Goal: Consume media (video, audio)

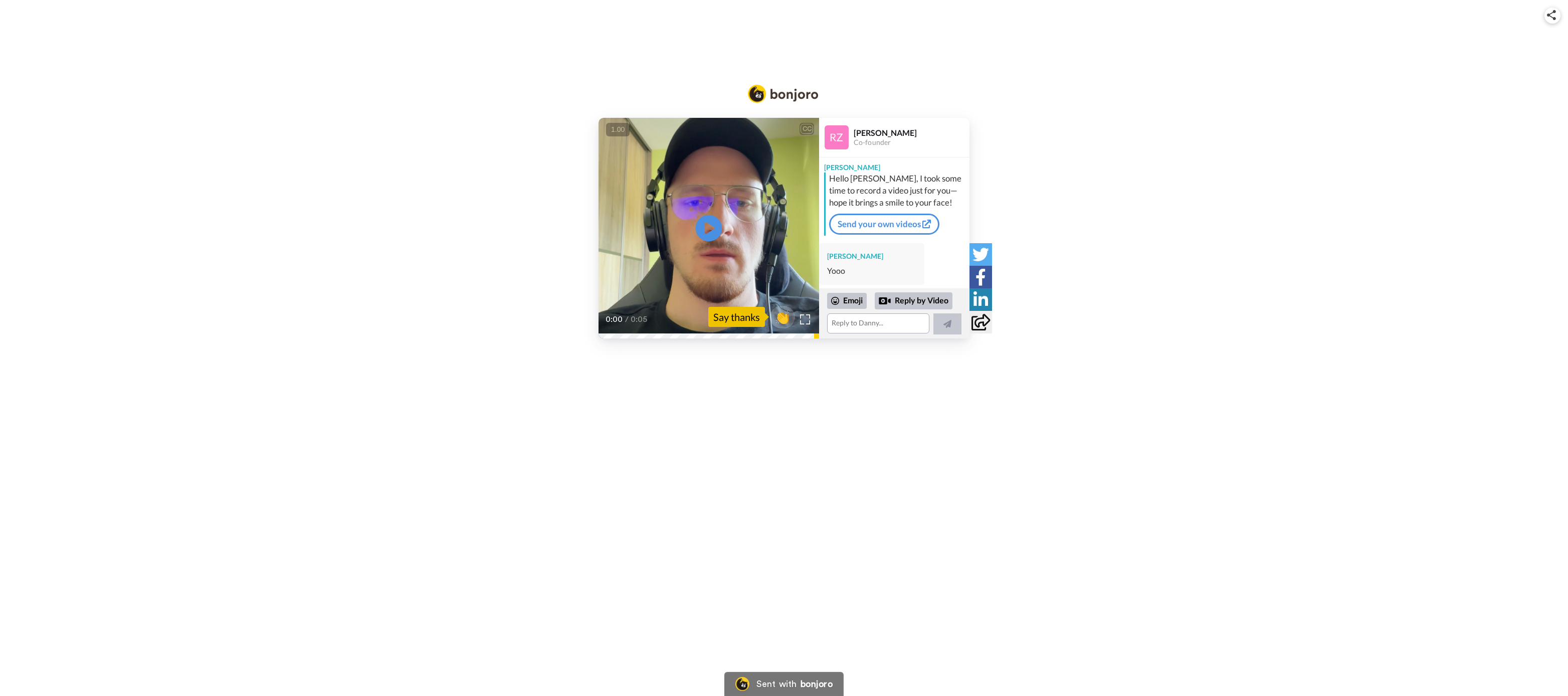
click at [719, 216] on icon "Play/Pause" at bounding box center [709, 228] width 27 height 47
click at [782, 317] on span "👏" at bounding box center [783, 317] width 32 height 20
click at [780, 317] on span "👍" at bounding box center [784, 317] width 32 height 20
click at [782, 317] on span "🔥" at bounding box center [784, 317] width 32 height 20
click at [782, 320] on span "😁" at bounding box center [784, 317] width 32 height 20
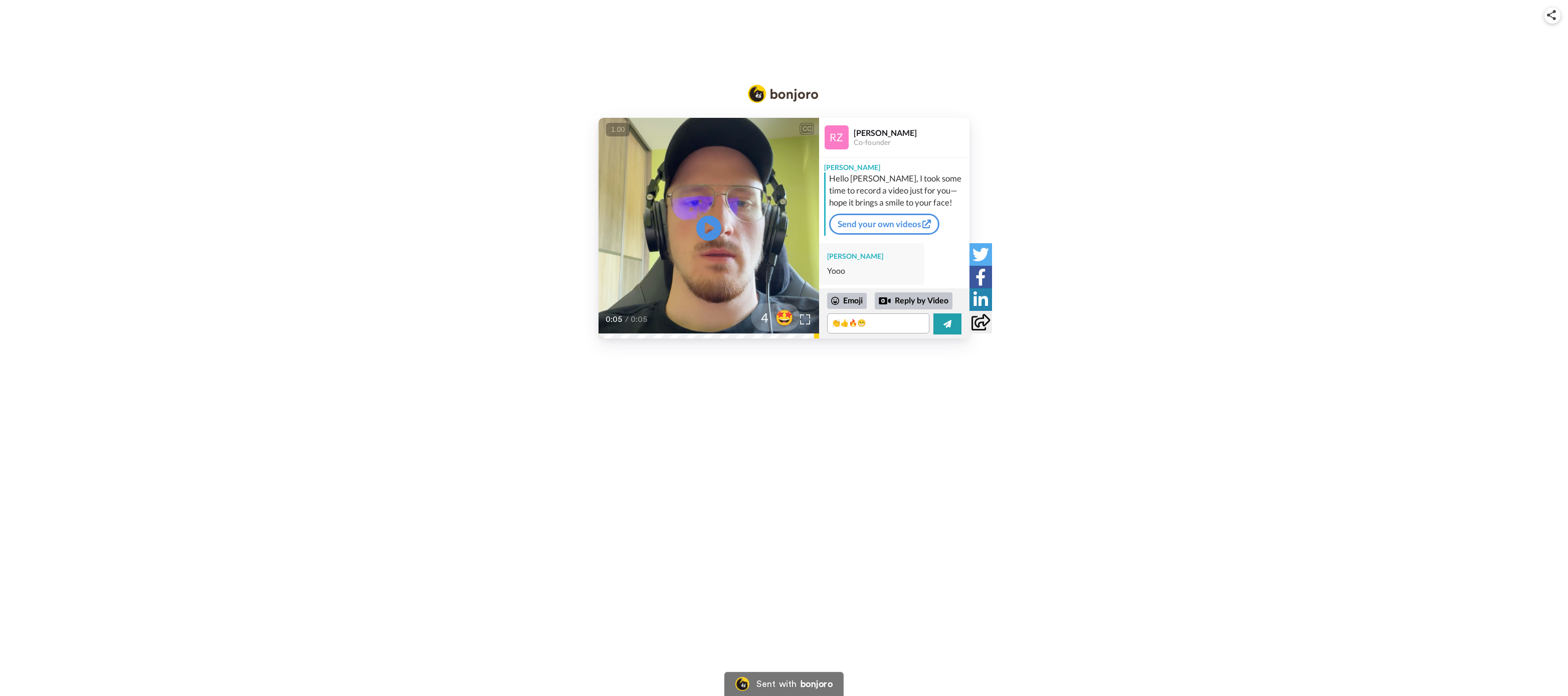
click at [782, 322] on span "🤩" at bounding box center [784, 317] width 32 height 20
click at [782, 322] on span "🤗" at bounding box center [784, 317] width 32 height 20
click at [782, 322] on span "😸" at bounding box center [784, 317] width 32 height 20
click at [782, 322] on span "🤝" at bounding box center [784, 317] width 32 height 20
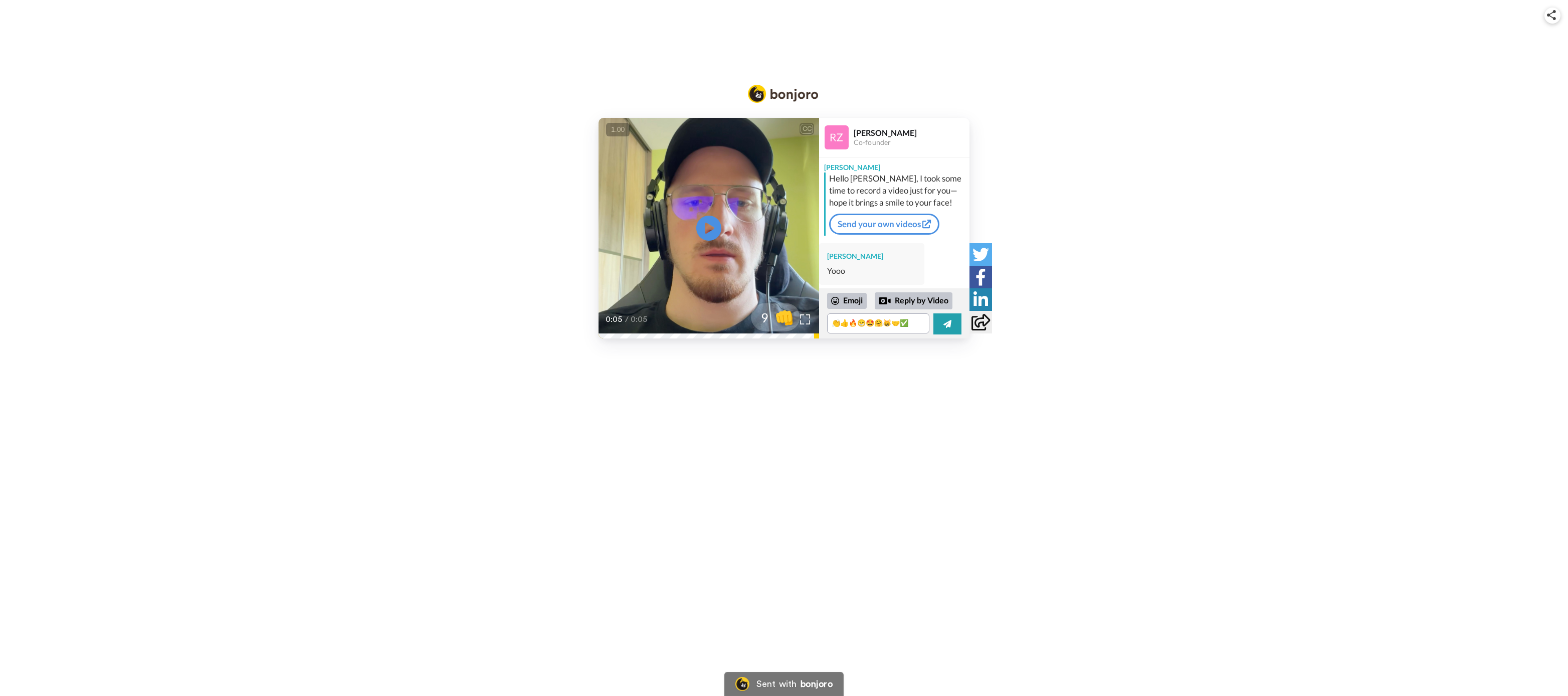
click at [783, 320] on span "👊" at bounding box center [784, 317] width 32 height 20
click at [783, 320] on span "👌" at bounding box center [785, 317] width 32 height 20
click at [783, 320] on span "🙏" at bounding box center [785, 317] width 32 height 20
click at [783, 320] on span "👀" at bounding box center [785, 317] width 32 height 20
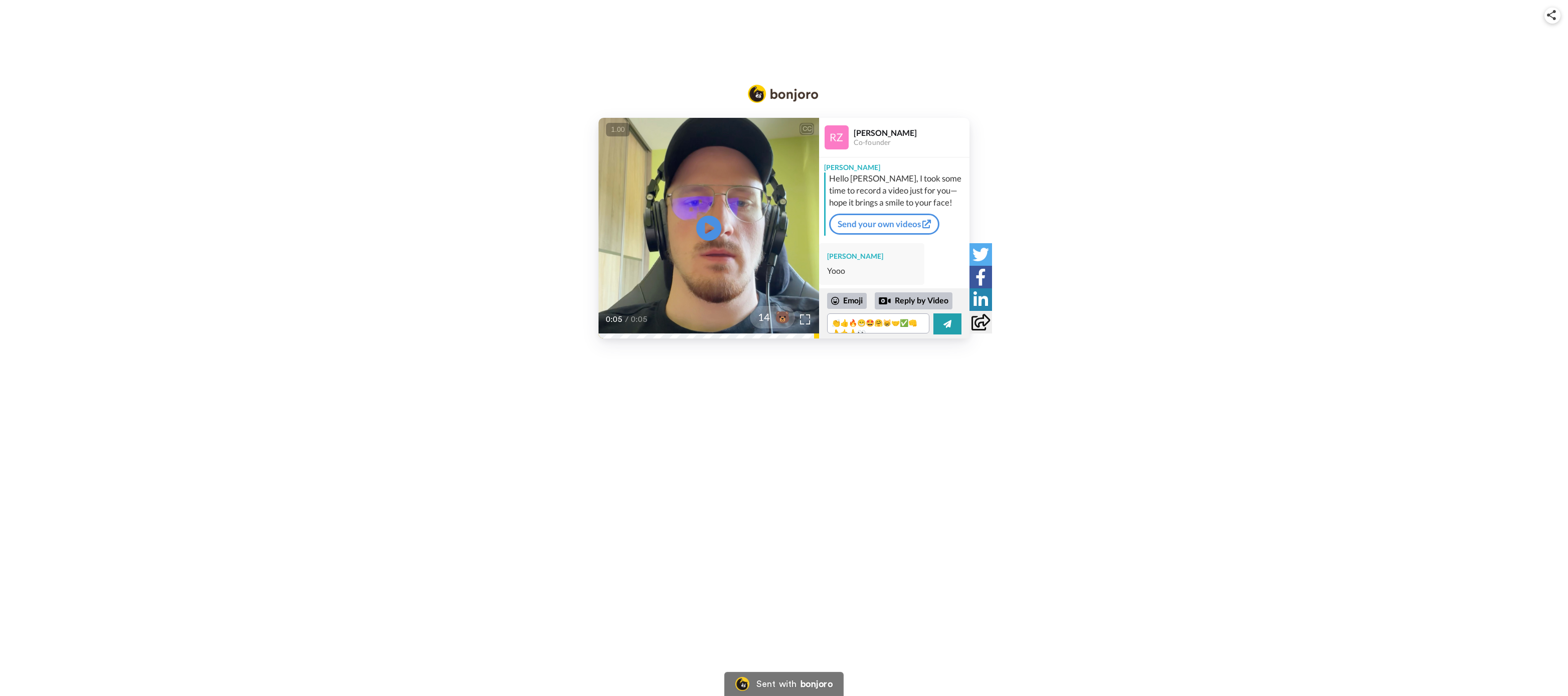
click at [941, 331] on button at bounding box center [947, 324] width 28 height 21
click at [410, 156] on div "CC Play/Pause 0:05 / 0:05 14 🐻 [PERSON_NAME] Co-founder [PERSON_NAME] Hello [PE…" at bounding box center [784, 228] width 1568 height 220
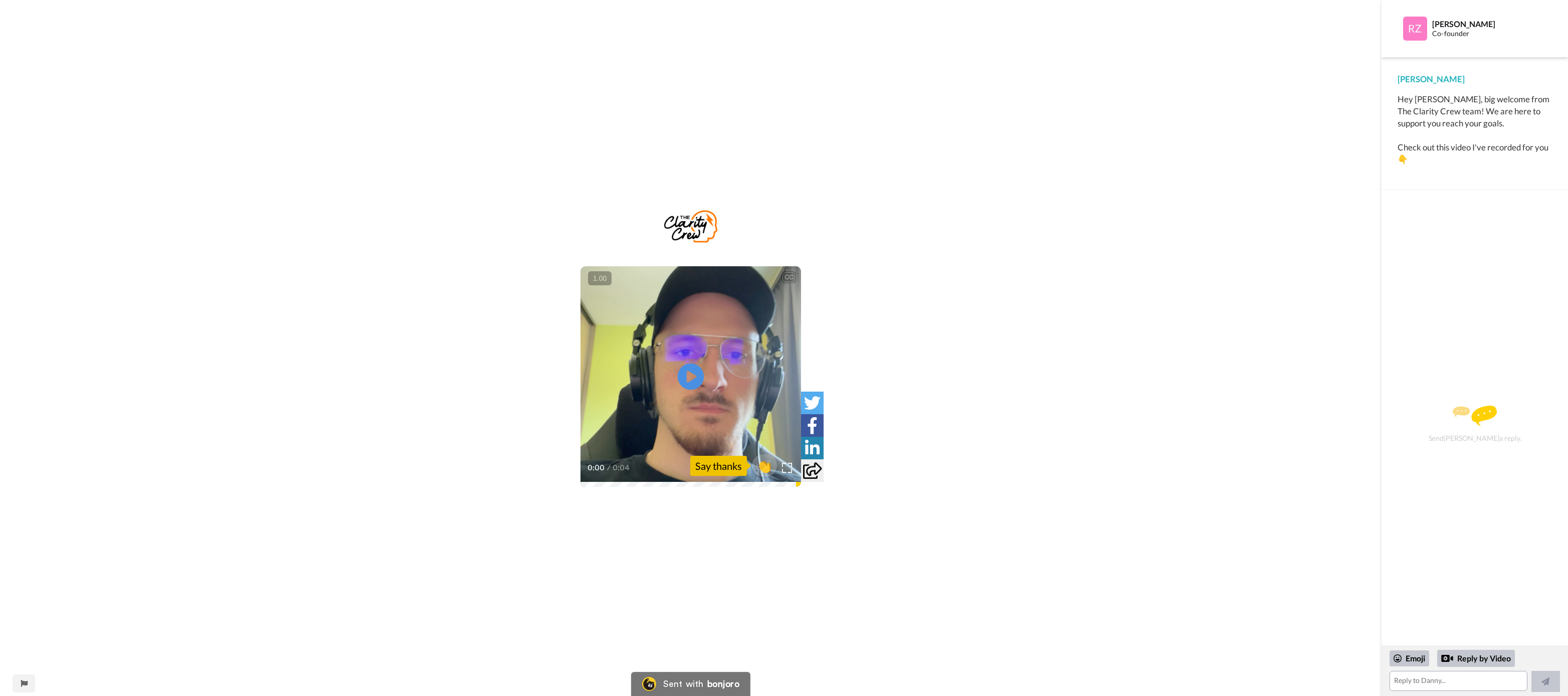
click at [697, 385] on icon at bounding box center [691, 377] width 27 height 27
click at [459, 289] on div "CC Play/Pause 0:04 / 0:04 👏 Say thanks" at bounding box center [691, 354] width 1382 height 296
